Goal: Information Seeking & Learning: Learn about a topic

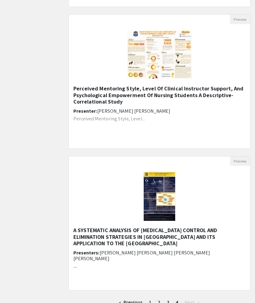
scroll to position [361, 0]
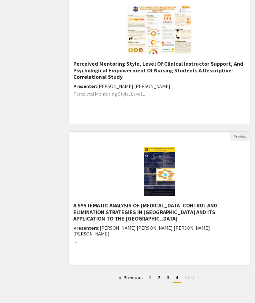
click at [153, 279] on link "page 1" at bounding box center [150, 277] width 9 height 9
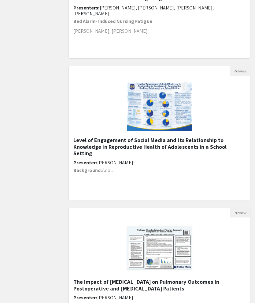
scroll to position [645, 0]
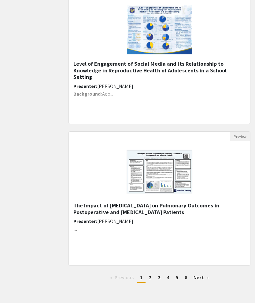
click at [151, 279] on link "page 2" at bounding box center [150, 277] width 9 height 9
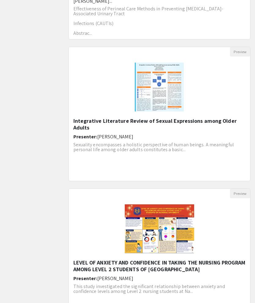
scroll to position [645, 0]
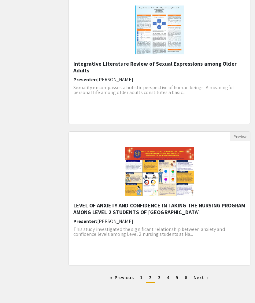
click at [160, 281] on span "3" at bounding box center [159, 277] width 2 height 6
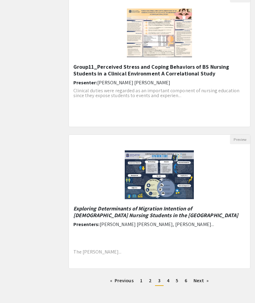
scroll to position [645, 0]
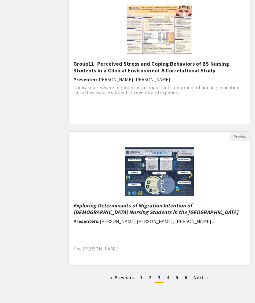
click at [169, 277] on span "4" at bounding box center [168, 277] width 2 height 6
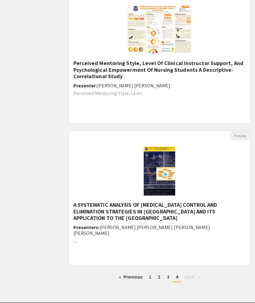
scroll to position [361, 0]
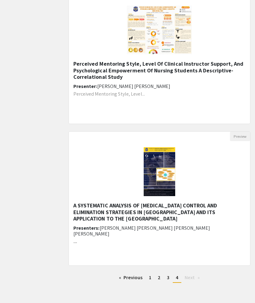
click at [146, 280] on link "page 1" at bounding box center [150, 277] width 9 height 9
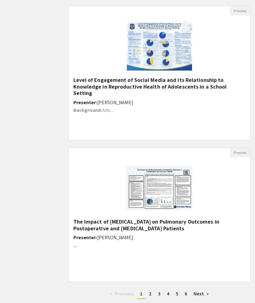
scroll to position [629, 0]
click at [149, 293] on span "2" at bounding box center [150, 294] width 3 height 6
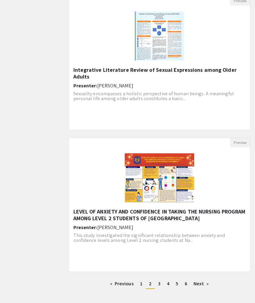
scroll to position [639, 0]
click at [160, 286] on link "page 3" at bounding box center [159, 283] width 9 height 9
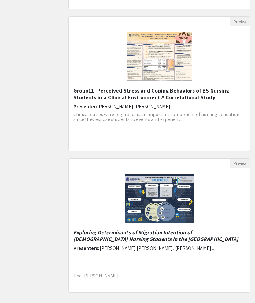
scroll to position [645, 0]
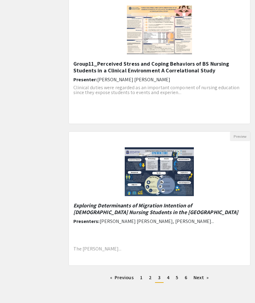
click at [186, 277] on span "6" at bounding box center [186, 277] width 2 height 6
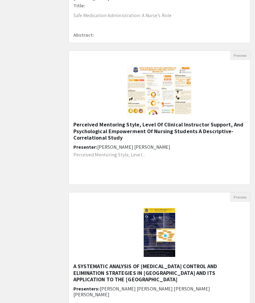
scroll to position [503, 0]
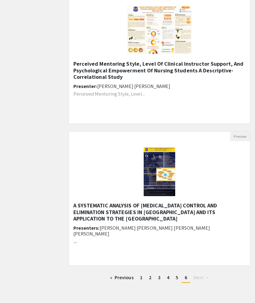
click at [179, 277] on link "page 5" at bounding box center [177, 277] width 9 height 9
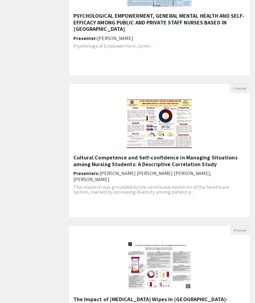
scroll to position [645, 0]
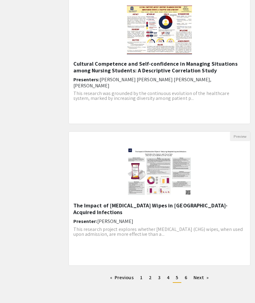
click at [169, 280] on link "page 4" at bounding box center [168, 277] width 9 height 9
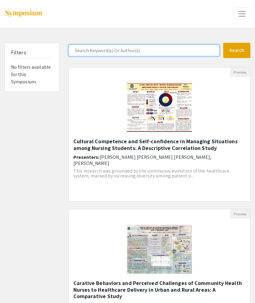
click at [161, 50] on input "Search Keyword(s) Or Author(s)" at bounding box center [143, 51] width 151 height 12
type input "ASMR"
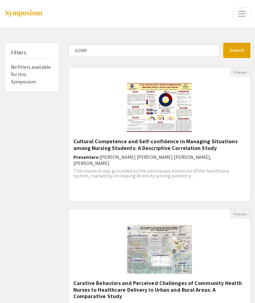
click at [232, 46] on button "Search" at bounding box center [236, 50] width 27 height 15
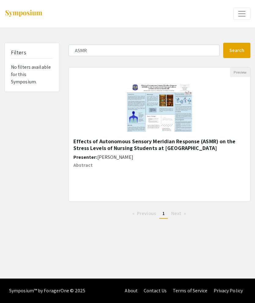
click at [179, 145] on h5 "Effects of Autonomous Sensory Meridian Response (ASMR) on the Stress Levels of …" at bounding box center [159, 144] width 172 height 13
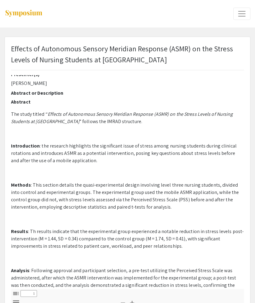
select select "custom"
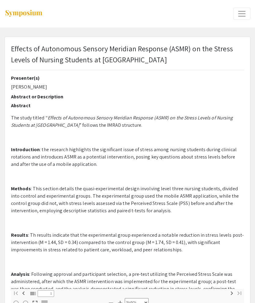
scroll to position [9, 0]
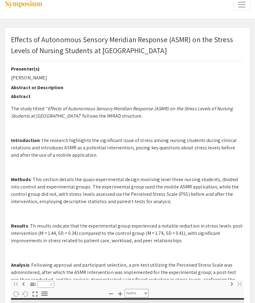
type input "0"
select select "custom"
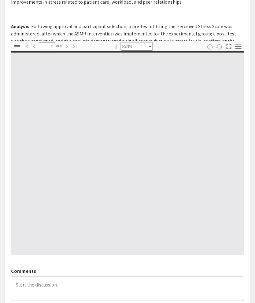
scroll to position [277, 0]
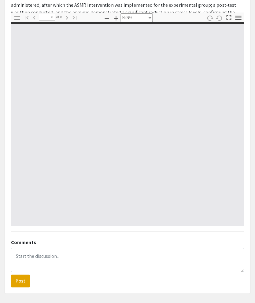
type input "1"
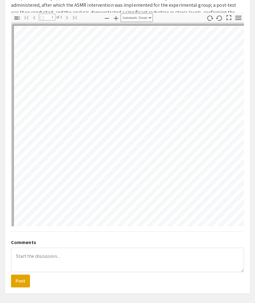
select select "custom"
